Goal: Task Accomplishment & Management: Use online tool/utility

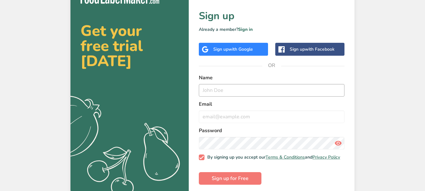
scroll to position [20, 0]
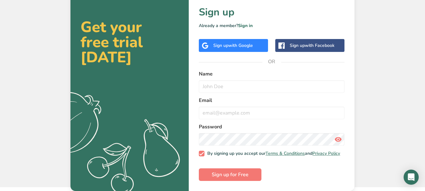
click at [292, 42] on div "Sign up with Facebook" at bounding box center [312, 45] width 45 height 7
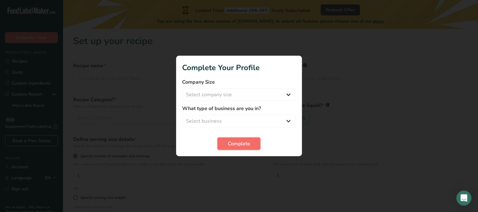
click at [244, 145] on span "Complete" at bounding box center [239, 144] width 22 height 8
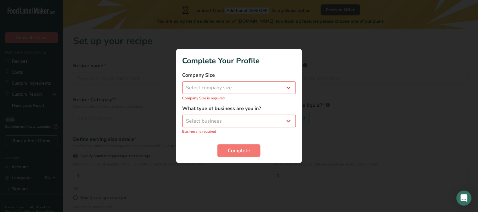
click at [329, 41] on div at bounding box center [239, 106] width 478 height 212
click at [137, 47] on div at bounding box center [239, 106] width 478 height 212
click at [332, 127] on div at bounding box center [239, 106] width 478 height 212
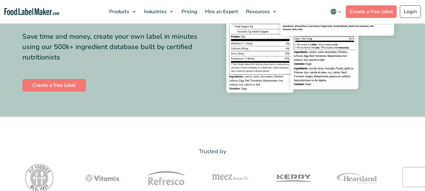
scroll to position [31, 0]
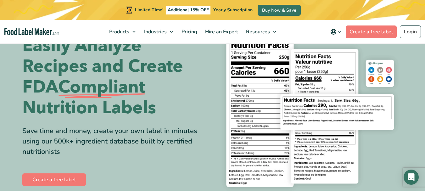
click at [365, 14] on div "Limited Time! Additional 15% OFF Yearly Subscription Buy Now & Save" at bounding box center [212, 10] width 425 height 20
click at [365, 29] on link "Create a free label" at bounding box center [371, 31] width 51 height 13
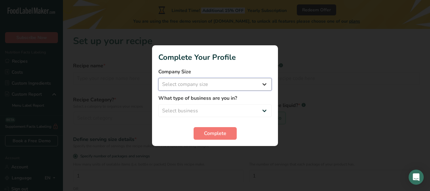
click at [263, 82] on select "Select company size Fewer than 10 Employees 10 to 50 Employees 51 to 500 Employ…" at bounding box center [214, 84] width 113 height 13
select select "1"
click at [158, 78] on select "Select company size Fewer than 10 Employees 10 to 50 Employees 51 to 500 Employ…" at bounding box center [214, 84] width 113 height 13
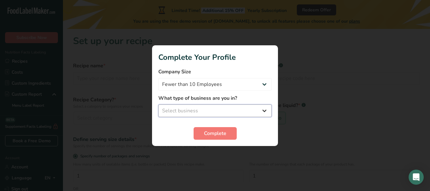
click at [207, 106] on select "Select business Packaged Food Manufacturer Restaurant & Cafe Bakery Meal Plans …" at bounding box center [214, 111] width 113 height 13
select select "1"
click at [158, 105] on select "Select business Packaged Food Manufacturer Restaurant & Cafe Bakery Meal Plans …" at bounding box center [214, 111] width 113 height 13
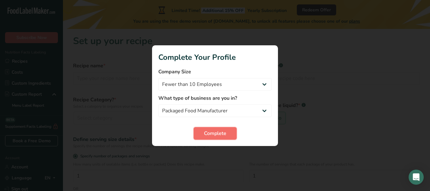
click at [212, 134] on span "Complete" at bounding box center [215, 134] width 22 height 8
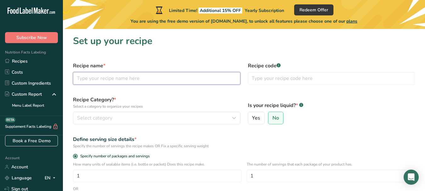
click at [190, 79] on input "text" at bounding box center [156, 78] width 167 height 13
type input "Crunchy Peanut Butter"
click at [269, 78] on input "text" at bounding box center [331, 78] width 167 height 13
type input "010"
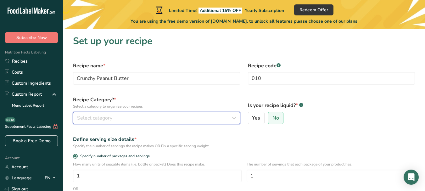
click at [164, 118] on div "Select category" at bounding box center [155, 118] width 156 height 8
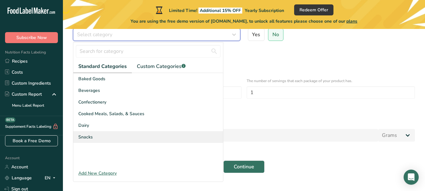
scroll to position [94, 0]
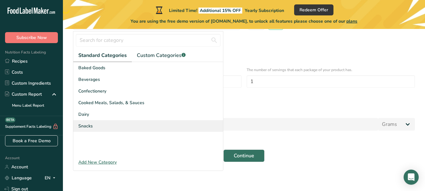
click at [119, 125] on div "Snacks" at bounding box center [148, 126] width 150 height 12
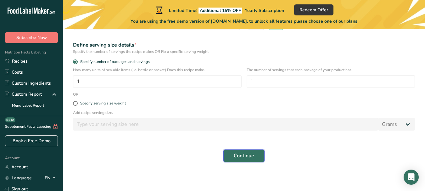
click at [241, 158] on span "Continue" at bounding box center [244, 156] width 20 height 8
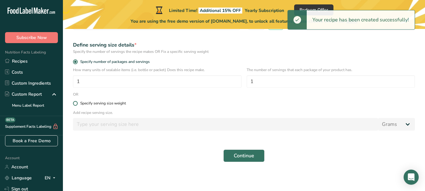
click at [77, 103] on span at bounding box center [75, 103] width 5 height 5
click at [77, 103] on input "Specify serving size weight" at bounding box center [75, 103] width 4 height 4
radio input "true"
radio input "false"
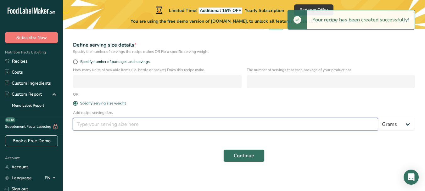
click at [116, 122] on input "number" at bounding box center [225, 124] width 305 height 13
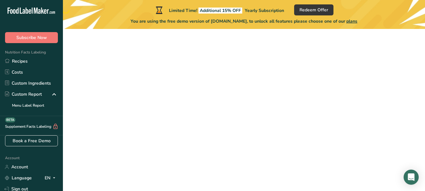
type input "200"
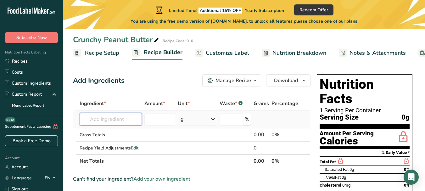
click at [119, 122] on input "text" at bounding box center [111, 119] width 62 height 13
click at [157, 120] on input "number" at bounding box center [159, 119] width 31 height 13
type input "6000"
click at [119, 121] on input "text" at bounding box center [111, 119] width 62 height 13
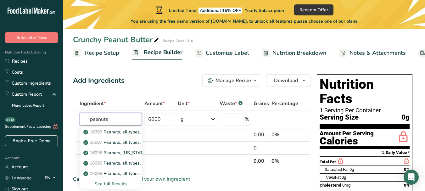
type input "peanuts"
click at [163, 80] on div "Add Ingredients Manage Recipe Delete Recipe Duplicate Recipe Scale Recipe Save …" at bounding box center [192, 80] width 238 height 13
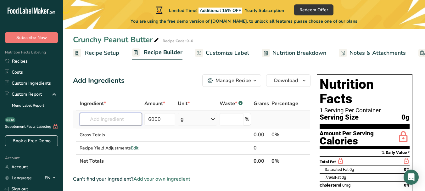
click at [108, 119] on input "text" at bounding box center [111, 119] width 62 height 13
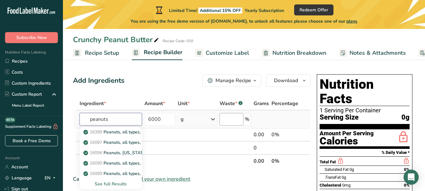
type input "peanuts"
click at [242, 119] on input "number" at bounding box center [232, 119] width 24 height 13
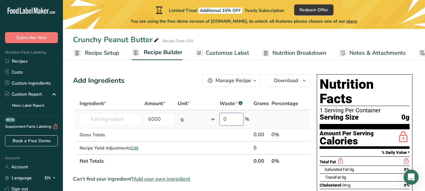
type input "0"
click at [281, 117] on td at bounding box center [284, 119] width 29 height 18
click at [120, 120] on input "text" at bounding box center [111, 119] width 62 height 13
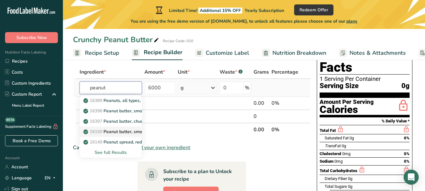
scroll to position [63, 0]
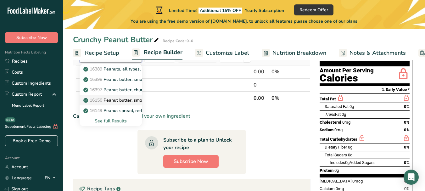
type input "peanut"
click at [125, 102] on p "16150 Peanut butter, smooth, reduced fat" at bounding box center [130, 100] width 90 height 7
type input "Peanut butter, smooth, reduced fat"
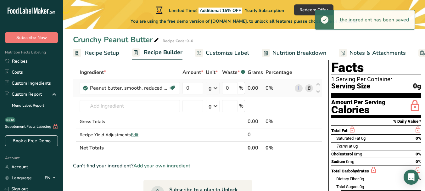
scroll to position [0, 0]
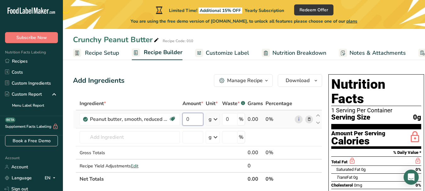
click at [193, 119] on input "0" at bounding box center [193, 119] width 21 height 13
type input "5"
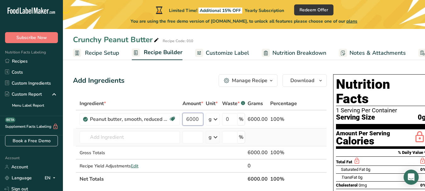
scroll to position [31, 0]
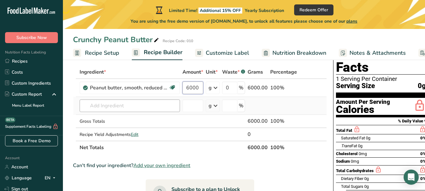
type input "6000"
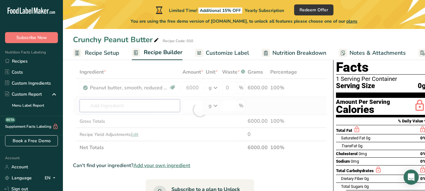
click at [143, 102] on div "Ingredient * Amount * Unit * Waste * .a-a{fill:#347362;}.b-a{fill:#fff;} Grams …" at bounding box center [200, 109] width 254 height 89
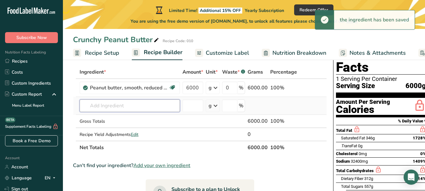
click at [142, 108] on input "text" at bounding box center [130, 105] width 100 height 13
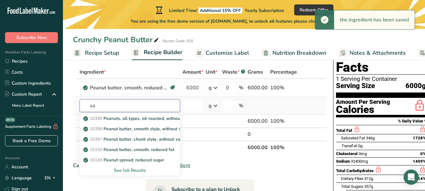
type input "s"
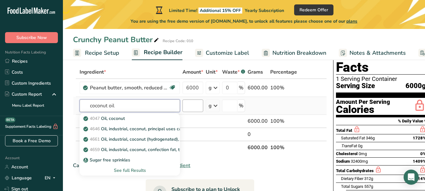
type input "coconut oil"
click at [189, 107] on input "number" at bounding box center [193, 105] width 21 height 13
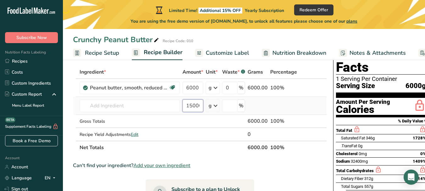
scroll to position [0, 1]
type input "15000"
click at [155, 110] on input "text" at bounding box center [130, 105] width 100 height 13
type input "o"
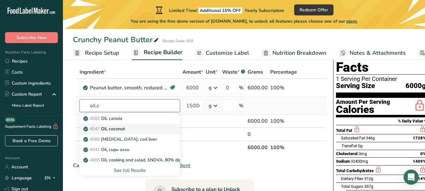
type input "oil,c"
click at [134, 126] on div "4047 Oil, coconut" at bounding box center [125, 129] width 80 height 7
type input "Oil, coconut"
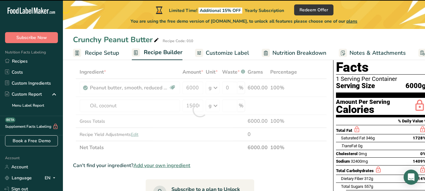
type input "0"
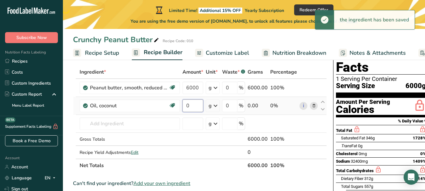
click at [190, 107] on input "0" at bounding box center [193, 105] width 21 height 13
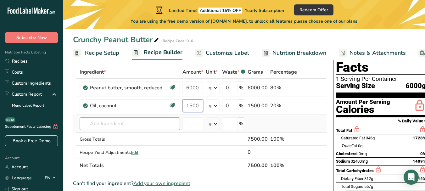
type input "1500"
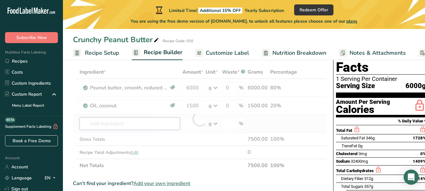
click at [158, 123] on div "Ingredient * Amount * Unit * Waste * .a-a{fill:#347362;}.b-a{fill:#fff;} Grams …" at bounding box center [200, 118] width 254 height 107
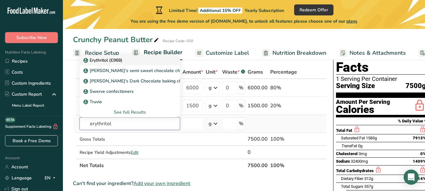
type input "erythritol"
click at [164, 62] on div "Erythritol (E968)" at bounding box center [125, 60] width 80 height 7
type input "Erythritol (E968)"
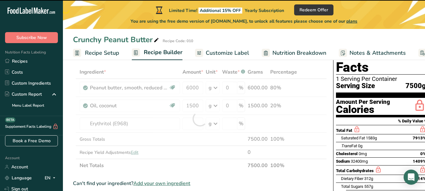
type input "0"
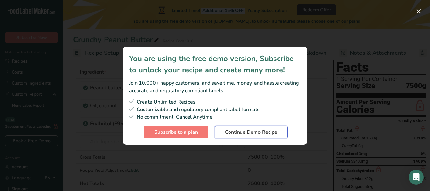
click at [237, 131] on span "Continue Demo Recipe" at bounding box center [251, 132] width 52 height 8
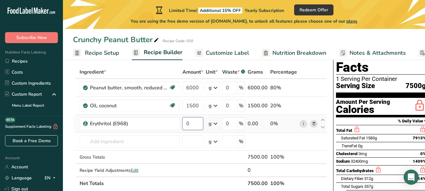
click at [196, 125] on input "0" at bounding box center [193, 123] width 21 height 13
type input "600"
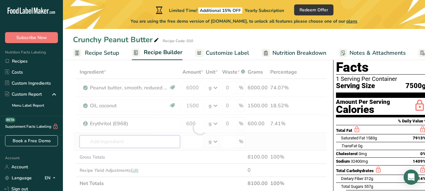
click at [168, 141] on div "Ingredient * Amount * Unit * Waste * .a-a{fill:#347362;}.b-a{fill:#fff;} Grams …" at bounding box center [200, 127] width 254 height 125
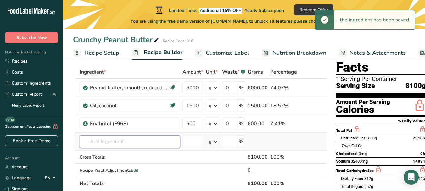
click at [160, 142] on input "text" at bounding box center [130, 141] width 100 height 13
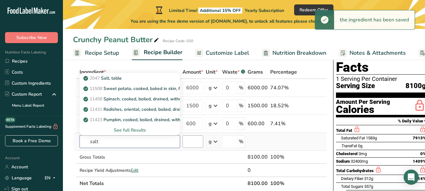
type input "salt"
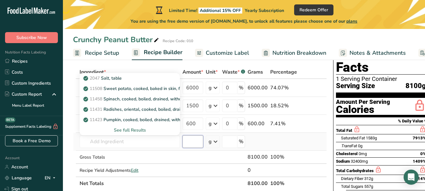
click at [198, 145] on input "number" at bounding box center [193, 141] width 21 height 13
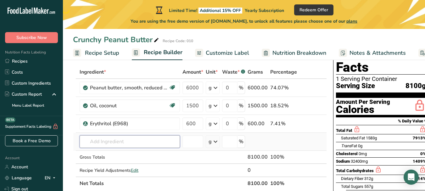
click at [102, 141] on input "text" at bounding box center [130, 141] width 100 height 13
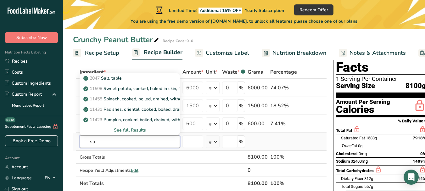
type input "s"
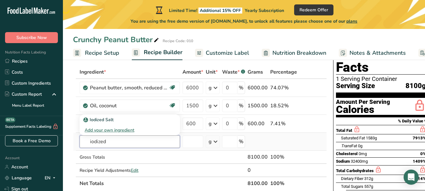
click at [116, 145] on input "iodized" at bounding box center [130, 141] width 100 height 13
click at [116, 145] on input "iodized sa" at bounding box center [130, 141] width 100 height 13
type input "i"
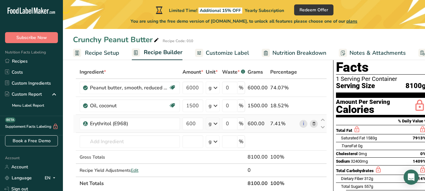
click at [213, 122] on icon at bounding box center [216, 123] width 8 height 11
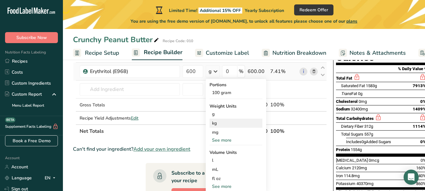
scroll to position [94, 0]
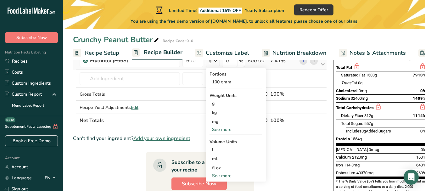
click at [224, 174] on div "See more" at bounding box center [236, 176] width 53 height 7
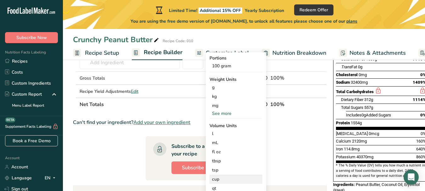
scroll to position [126, 0]
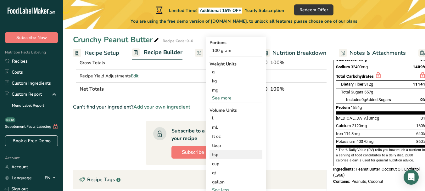
click at [222, 156] on div "tsp" at bounding box center [236, 154] width 48 height 7
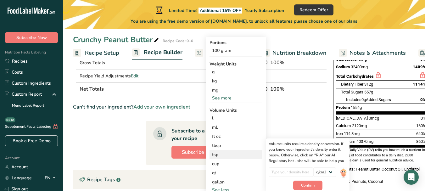
click at [222, 156] on div "tsp" at bounding box center [236, 154] width 48 height 7
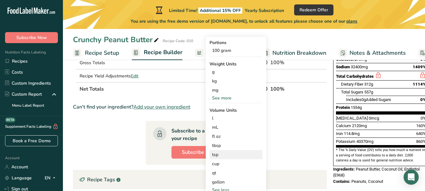
click at [222, 153] on div "tsp" at bounding box center [236, 154] width 48 height 7
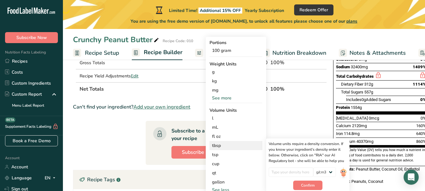
click at [250, 144] on div "tbsp" at bounding box center [236, 145] width 48 height 7
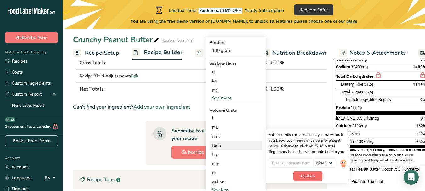
click at [313, 177] on span "Confirm" at bounding box center [308, 176] width 14 height 6
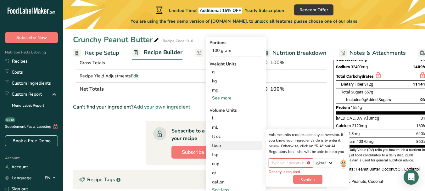
click at [296, 163] on input "number" at bounding box center [291, 162] width 45 height 9
click at [288, 164] on input "number" at bounding box center [291, 162] width 45 height 9
type input "2"
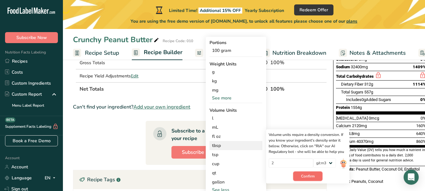
click at [301, 174] on button "Confirm" at bounding box center [307, 176] width 29 height 9
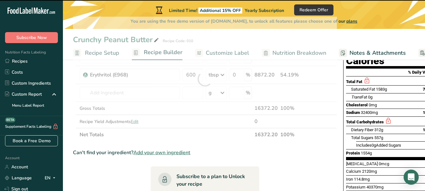
scroll to position [63, 0]
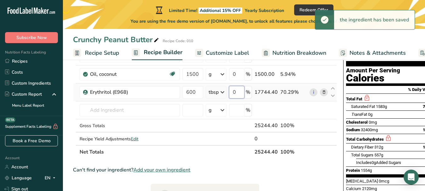
click at [238, 92] on input "0" at bounding box center [236, 92] width 15 height 13
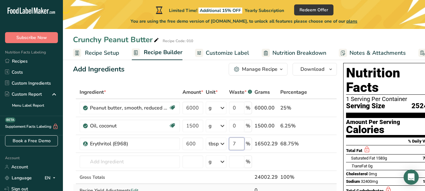
scroll to position [31, 0]
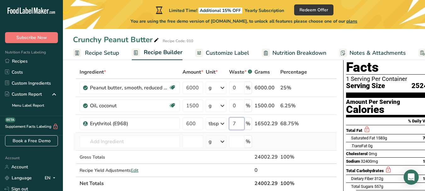
type input "7"
click at [144, 139] on div "Ingredient * Amount * Unit * Waste * .a-a{fill:#347362;}.b-a{fill:#fff;} Grams …" at bounding box center [205, 127] width 264 height 125
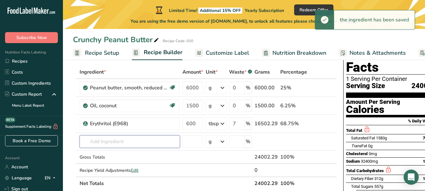
click at [144, 140] on input "text" at bounding box center [130, 141] width 100 height 13
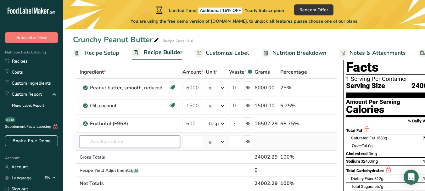
click at [150, 141] on input "text" at bounding box center [130, 141] width 100 height 13
type input "iode"
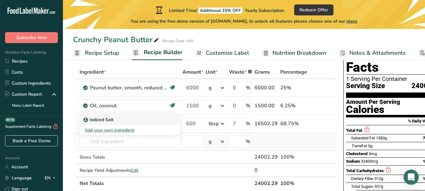
click at [149, 119] on div "Iodized Salt" at bounding box center [125, 119] width 80 height 7
type input "Iodized Salt"
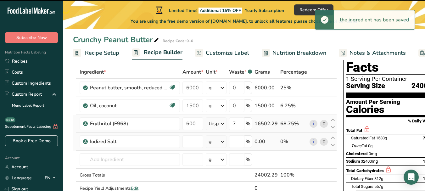
type input "0"
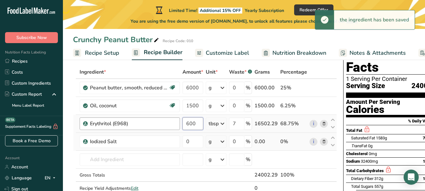
drag, startPoint x: 198, startPoint y: 125, endPoint x: 175, endPoint y: 126, distance: 22.4
click at [175, 126] on tr "Erythritol (E968) 600 tbsp Portions 100 gram Weight Units g kg mg See more Volu…" at bounding box center [204, 124] width 263 height 18
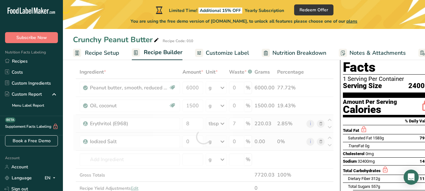
click at [220, 122] on div "Ingredient * Amount * Unit * Waste * .a-a{fill:#347362;}.b-a{fill:#fff;} Grams …" at bounding box center [203, 136] width 261 height 143
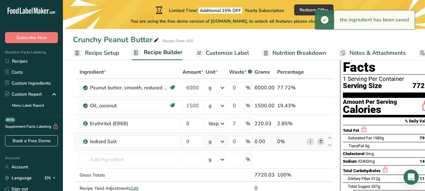
click at [223, 126] on icon at bounding box center [223, 123] width 8 height 11
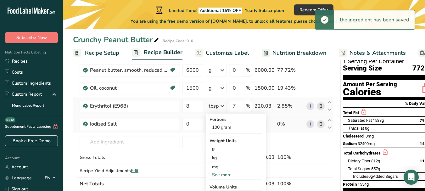
scroll to position [63, 0]
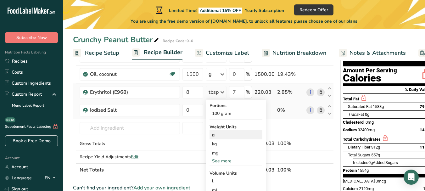
click at [224, 135] on div "g" at bounding box center [236, 134] width 53 height 9
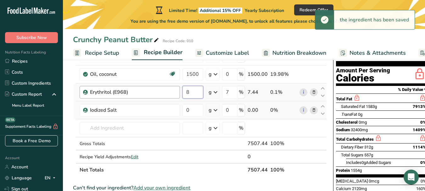
drag, startPoint x: 193, startPoint y: 96, endPoint x: 177, endPoint y: 96, distance: 16.4
click at [177, 96] on tr "Erythritol (E968) 8 g Portions 100 gram Weight Units g kg mg See more Volume Un…" at bounding box center [199, 92] width 253 height 18
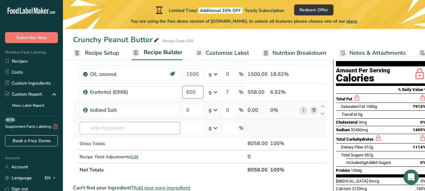
type input "600"
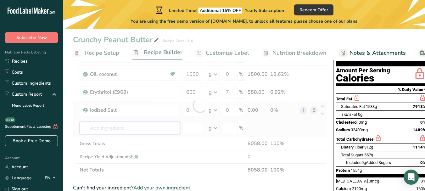
click at [173, 129] on div "Ingredient * Amount * Unit * Waste * .a-a{fill:#347362;}.b-a{fill:#fff;} Grams …" at bounding box center [200, 105] width 254 height 143
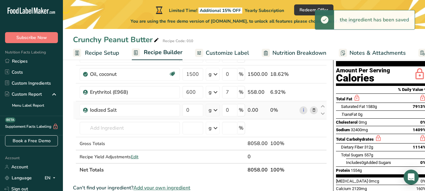
click at [214, 110] on icon at bounding box center [216, 110] width 8 height 11
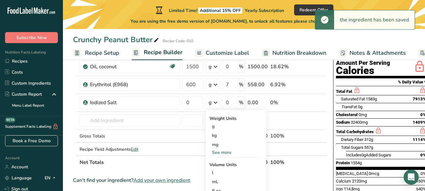
scroll to position [126, 0]
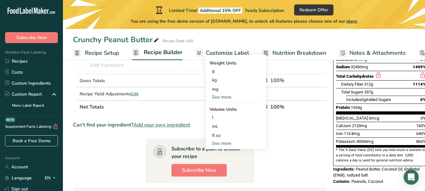
click at [225, 143] on div "See more" at bounding box center [236, 143] width 53 height 7
select select "22"
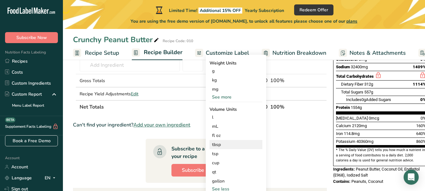
click at [225, 145] on div "tbsp" at bounding box center [236, 144] width 48 height 7
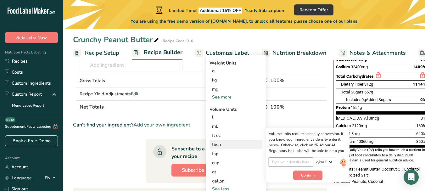
click at [304, 161] on input "number" at bounding box center [291, 161] width 45 height 9
type input "7"
click at [308, 176] on span "Confirm" at bounding box center [308, 176] width 14 height 6
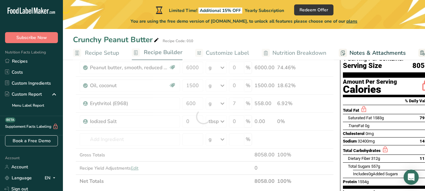
scroll to position [31, 0]
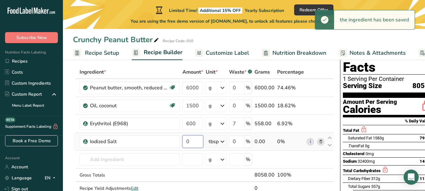
drag, startPoint x: 194, startPoint y: 140, endPoint x: 184, endPoint y: 142, distance: 9.8
click at [184, 142] on input "0" at bounding box center [193, 141] width 21 height 13
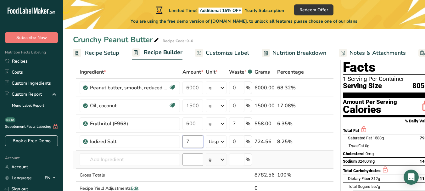
type input "7"
click at [191, 160] on div "Ingredient * Amount * Unit * Waste * .a-a{fill:#347362;}.b-a{fill:#fff;} Grams …" at bounding box center [203, 136] width 261 height 143
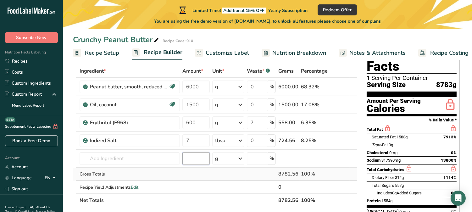
scroll to position [140, 0]
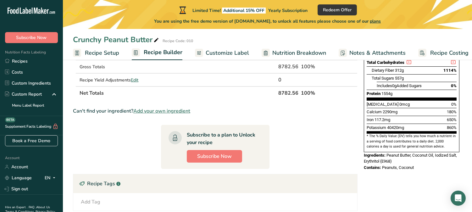
click at [285, 165] on section "Ingredient * Amount * Unit * Waste * .a-a{fill:#347362;}.b-a{fill:#fff;} Grams …" at bounding box center [215, 145] width 285 height 376
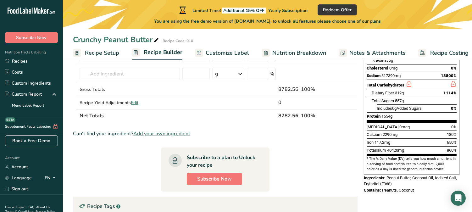
scroll to position [105, 0]
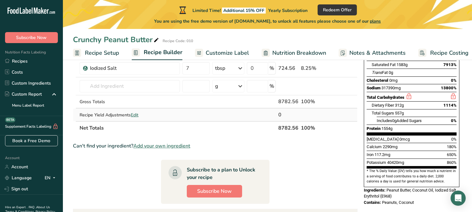
click at [138, 114] on span "Edit" at bounding box center [135, 115] width 8 height 6
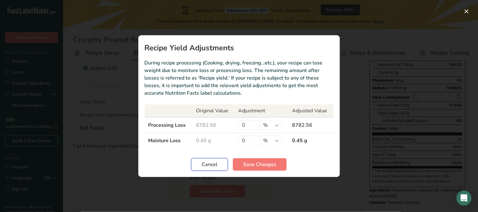
click at [205, 163] on span "Cancel" at bounding box center [209, 165] width 16 height 8
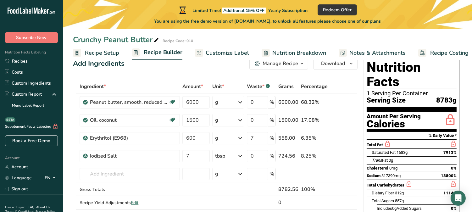
scroll to position [0, 0]
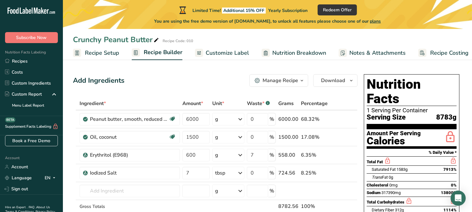
click at [108, 53] on span "Recipe Setup" at bounding box center [102, 53] width 34 height 8
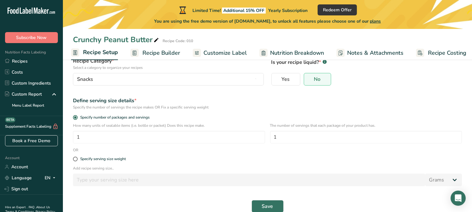
scroll to position [65, 0]
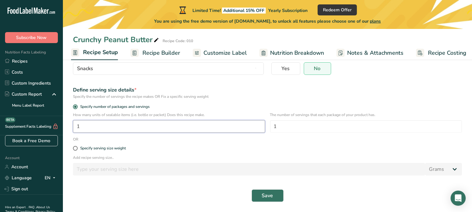
drag, startPoint x: 188, startPoint y: 127, endPoint x: 69, endPoint y: 124, distance: 118.4
click at [69, 124] on div "How many units of sealable items (i.e. bottle or packet) Does this recipe make.…" at bounding box center [267, 124] width 397 height 25
click at [78, 147] on span "Specify serving size weight" at bounding box center [102, 148] width 48 height 5
click at [77, 147] on input "Specify serving size weight" at bounding box center [75, 148] width 4 height 4
radio input "true"
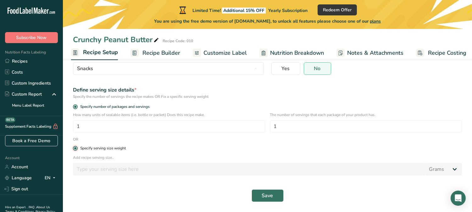
radio input "false"
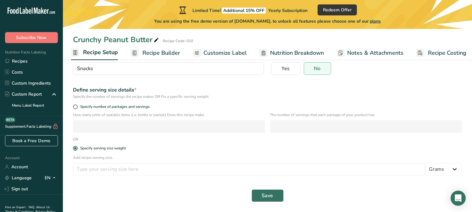
click at [150, 177] on div "Add recipe serving size.. Grams kg mg mcg lb oz l mL fl oz tbsp tsp cup qt gall…" at bounding box center [267, 167] width 397 height 25
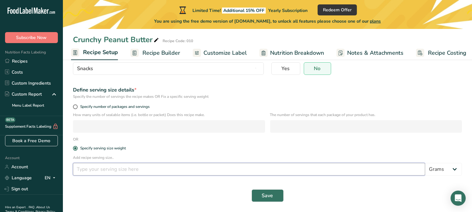
click at [154, 169] on input "number" at bounding box center [249, 169] width 353 height 13
type input "200"
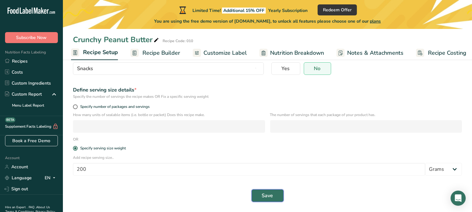
click at [266, 191] on span "Save" at bounding box center [267, 196] width 11 height 8
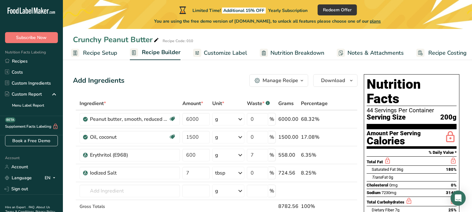
click at [111, 55] on span "Recipe Setup" at bounding box center [100, 53] width 34 height 8
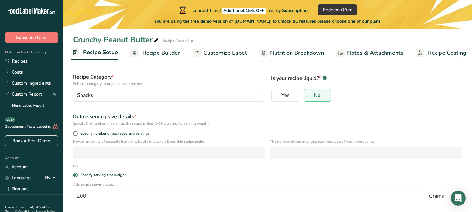
scroll to position [65, 0]
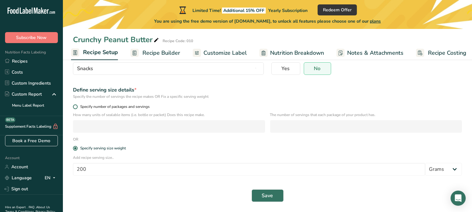
click at [73, 106] on label "Specify number of packages and servings" at bounding box center [267, 107] width 389 height 5
click at [73, 106] on input "Specify number of packages and servings" at bounding box center [75, 107] width 4 height 4
radio input "true"
radio input "false"
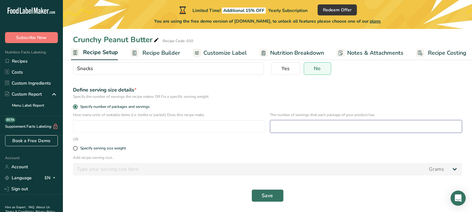
click at [284, 124] on input "number" at bounding box center [366, 126] width 192 height 13
type input "15"
click at [106, 127] on input "number" at bounding box center [169, 126] width 192 height 13
type input "200"
click at [269, 191] on span "Save" at bounding box center [267, 196] width 11 height 8
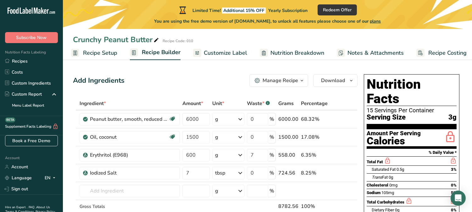
click at [109, 51] on span "Recipe Setup" at bounding box center [100, 53] width 34 height 8
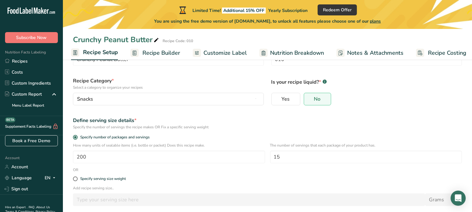
scroll to position [65, 0]
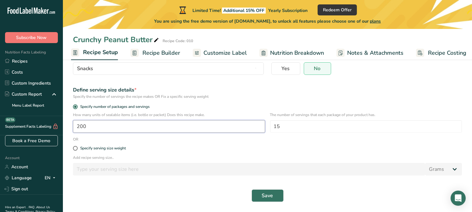
drag, startPoint x: 167, startPoint y: 131, endPoint x: 71, endPoint y: 127, distance: 96.1
click at [71, 127] on div "How many units of sealable items (i.e. bottle or packet) Does this recipe make.…" at bounding box center [267, 124] width 397 height 25
type input "13"
click at [305, 127] on input "15" at bounding box center [366, 126] width 192 height 13
drag, startPoint x: 305, startPoint y: 127, endPoint x: 249, endPoint y: 132, distance: 55.9
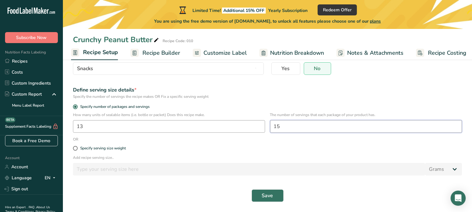
click at [250, 132] on div "How many units of sealable items (i.e. bottle or packet) Does this recipe make.…" at bounding box center [267, 124] width 397 height 25
type input "13"
click at [266, 191] on span "Save" at bounding box center [267, 196] width 11 height 8
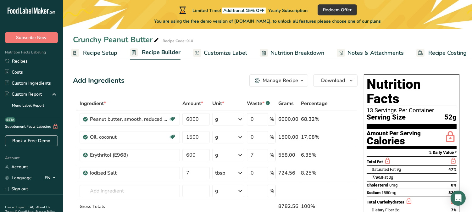
click at [107, 55] on span "Recipe Setup" at bounding box center [100, 53] width 34 height 8
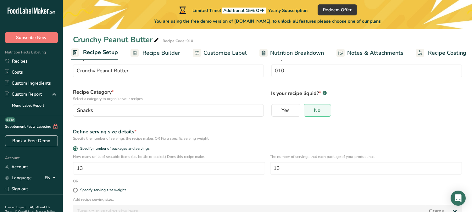
scroll to position [65, 0]
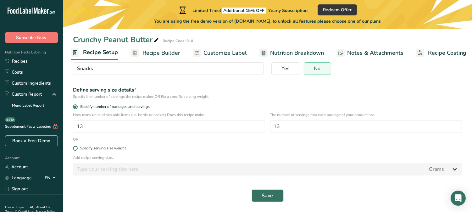
click at [73, 147] on span at bounding box center [75, 148] width 5 height 5
click at [73, 147] on input "Specify serving size weight" at bounding box center [75, 148] width 4 height 4
radio input "true"
radio input "false"
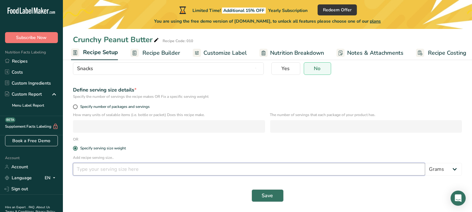
click at [130, 170] on input "number" at bounding box center [249, 169] width 353 height 13
type input "15"
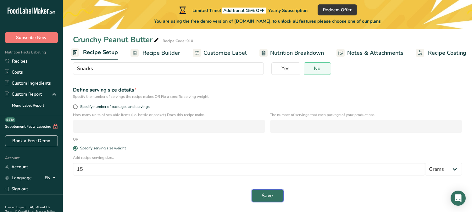
click at [264, 191] on span "Save" at bounding box center [267, 196] width 11 height 8
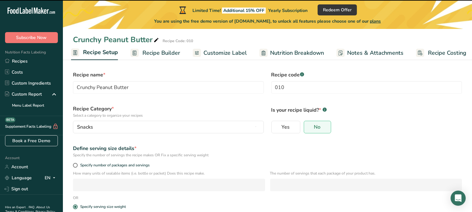
scroll to position [0, 0]
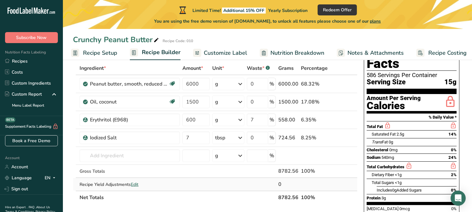
scroll to position [35, 0]
click at [101, 55] on span "Recipe Setup" at bounding box center [100, 53] width 34 height 8
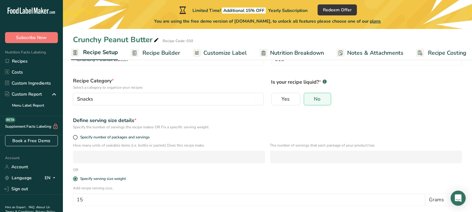
scroll to position [65, 0]
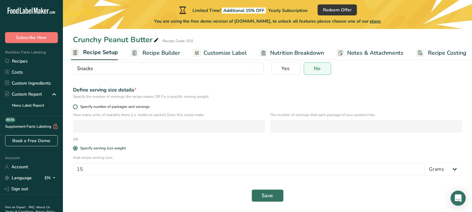
click at [77, 107] on span at bounding box center [75, 107] width 5 height 5
click at [77, 107] on input "Specify number of packages and servings" at bounding box center [75, 107] width 4 height 4
radio input "true"
radio input "false"
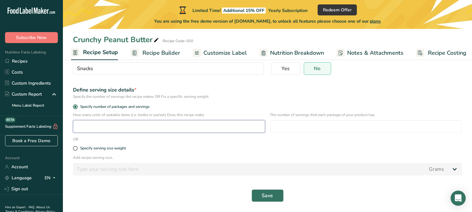
click at [111, 130] on input "number" at bounding box center [169, 126] width 192 height 13
type input "200"
click at [320, 127] on input "number" at bounding box center [366, 126] width 192 height 13
type input "15"
click at [276, 191] on button "Save" at bounding box center [268, 196] width 32 height 13
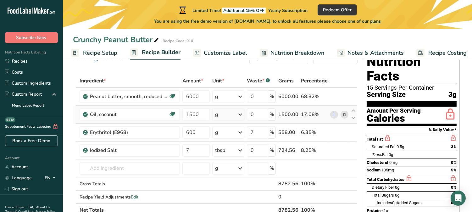
scroll to position [35, 0]
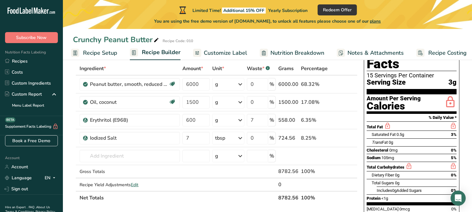
click at [107, 54] on span "Recipe Setup" at bounding box center [100, 53] width 34 height 8
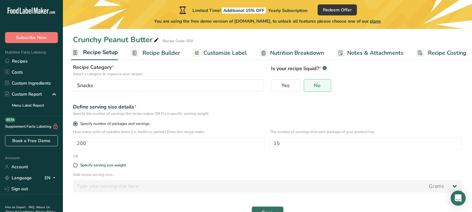
scroll to position [65, 0]
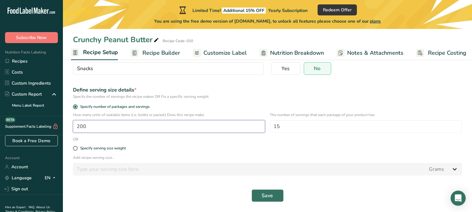
click at [98, 127] on input "200" at bounding box center [169, 126] width 192 height 13
type input "20"
click at [260, 191] on button "Save" at bounding box center [268, 196] width 32 height 13
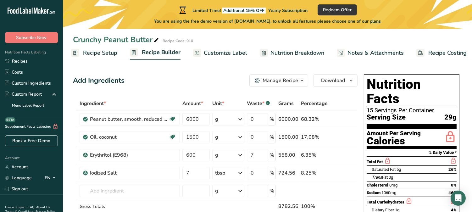
click at [110, 53] on span "Recipe Setup" at bounding box center [100, 53] width 34 height 8
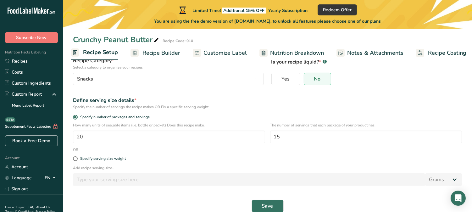
scroll to position [65, 0]
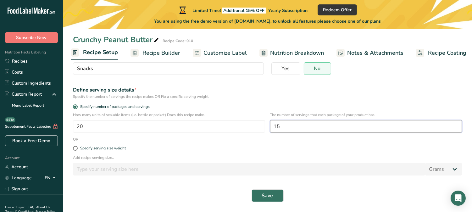
click at [304, 128] on input "15" at bounding box center [366, 126] width 192 height 13
click at [165, 125] on input "20" at bounding box center [169, 126] width 192 height 13
type input "1"
type input "40"
click at [267, 191] on span "Save" at bounding box center [267, 196] width 11 height 8
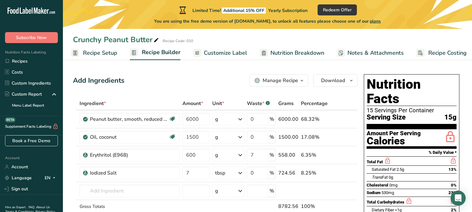
click at [94, 55] on span "Recipe Setup" at bounding box center [100, 53] width 34 height 8
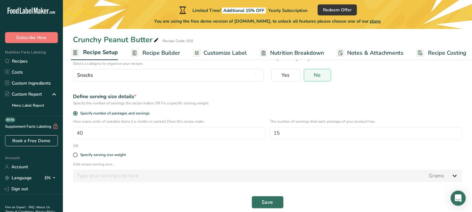
scroll to position [65, 0]
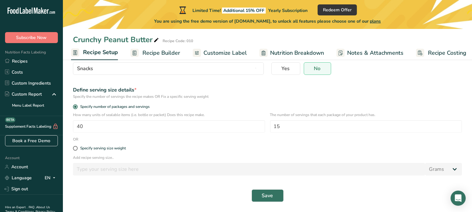
click at [161, 55] on span "Recipe Builder" at bounding box center [162, 53] width 38 height 8
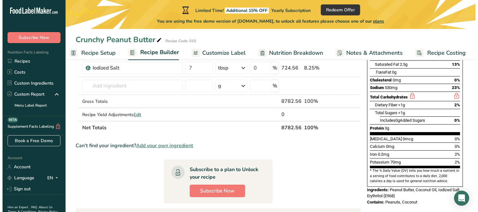
scroll to position [105, 0]
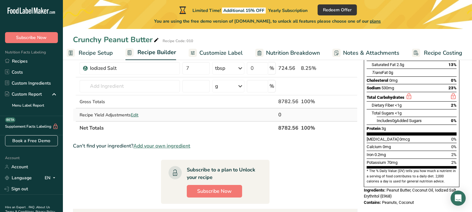
click at [136, 115] on span "Edit" at bounding box center [135, 115] width 8 height 6
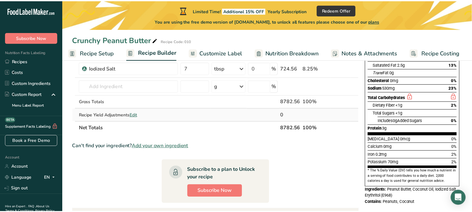
scroll to position [0, 1]
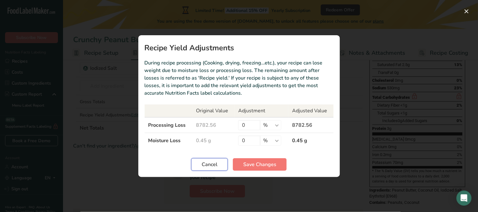
click at [212, 161] on span "Cancel" at bounding box center [209, 165] width 16 height 8
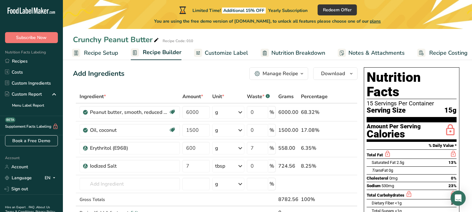
scroll to position [0, 0]
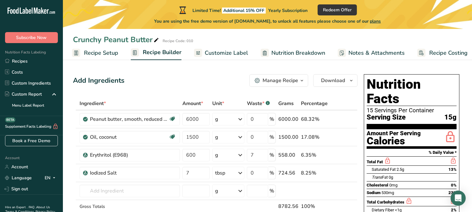
click at [228, 51] on span "Customize Label" at bounding box center [226, 53] width 43 height 8
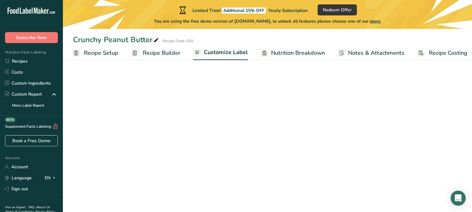
scroll to position [0, 6]
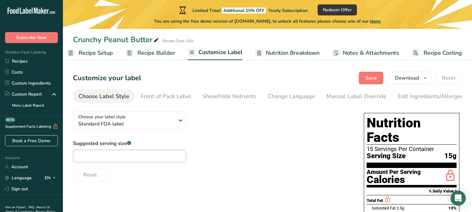
click at [87, 51] on span "Recipe Setup" at bounding box center [96, 53] width 34 height 8
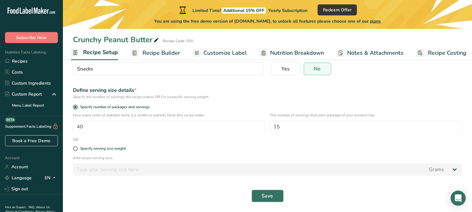
scroll to position [65, 0]
drag, startPoint x: 89, startPoint y: 106, endPoint x: 168, endPoint y: 105, distance: 79.3
click at [168, 105] on label "Specify number of packages and servings" at bounding box center [267, 107] width 389 height 5
click at [77, 105] on input "Specify number of packages and servings" at bounding box center [75, 107] width 4 height 4
click at [147, 125] on input "40" at bounding box center [169, 126] width 192 height 13
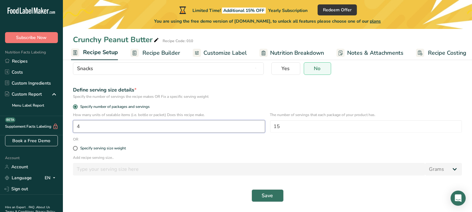
type input "1"
click at [196, 125] on input "number" at bounding box center [169, 126] width 192 height 13
click at [196, 125] on input "8000" at bounding box center [169, 126] width 192 height 13
type input "8000"
click at [275, 191] on button "Save" at bounding box center [268, 196] width 32 height 13
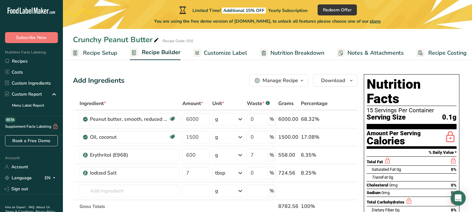
click at [101, 54] on span "Recipe Setup" at bounding box center [100, 53] width 34 height 8
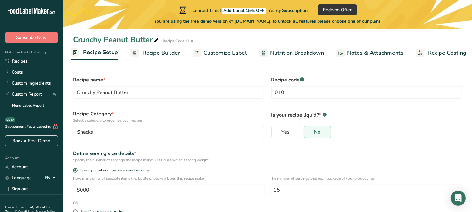
scroll to position [65, 0]
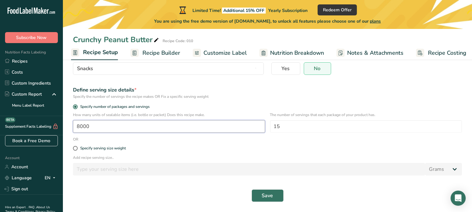
drag, startPoint x: 111, startPoint y: 130, endPoint x: 58, endPoint y: 127, distance: 53.6
click at [58, 127] on div ".a-20{fill:#fff;} Subscribe Now Nutrition Facts Labeling Recipes Costs Custom I…" at bounding box center [236, 74] width 472 height 278
